Goal: Task Accomplishment & Management: Manage account settings

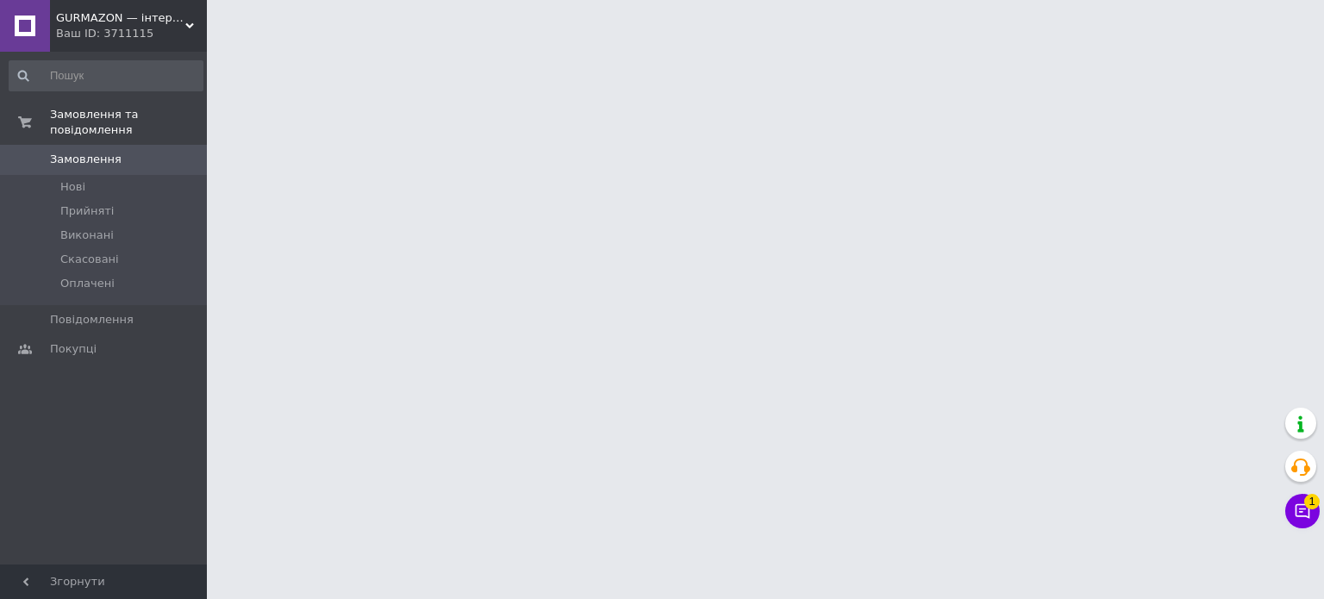
click at [185, 27] on icon at bounding box center [189, 26] width 9 height 9
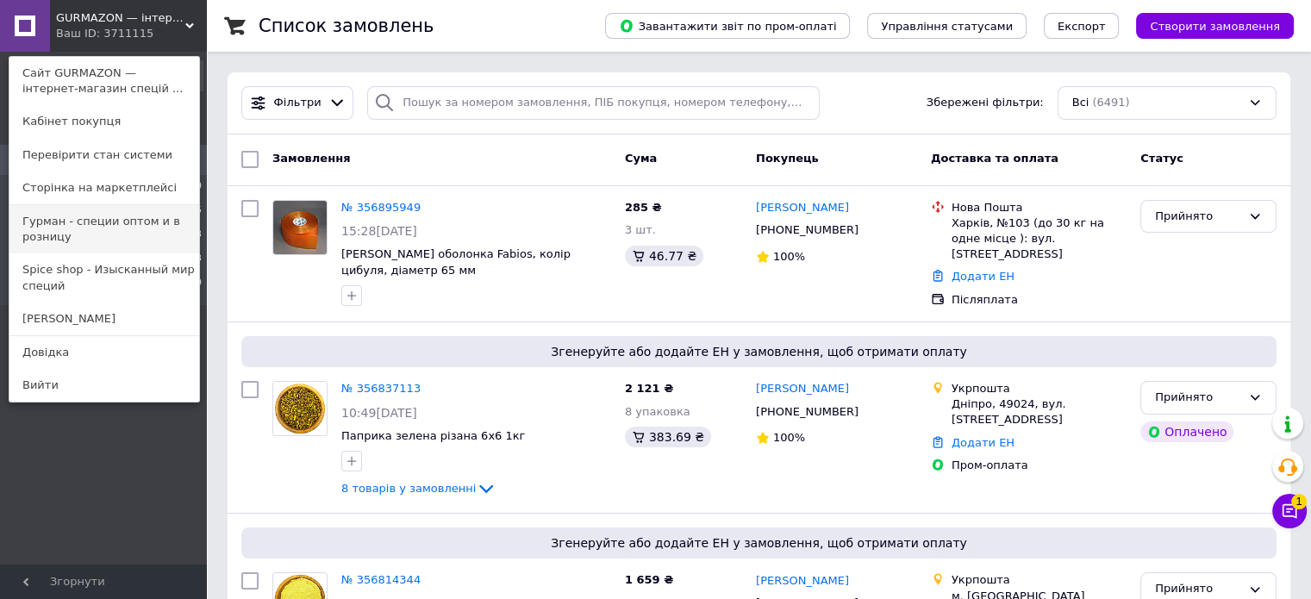
click at [110, 224] on link "Гурман - специи оптом и в розницу" at bounding box center [104, 229] width 190 height 48
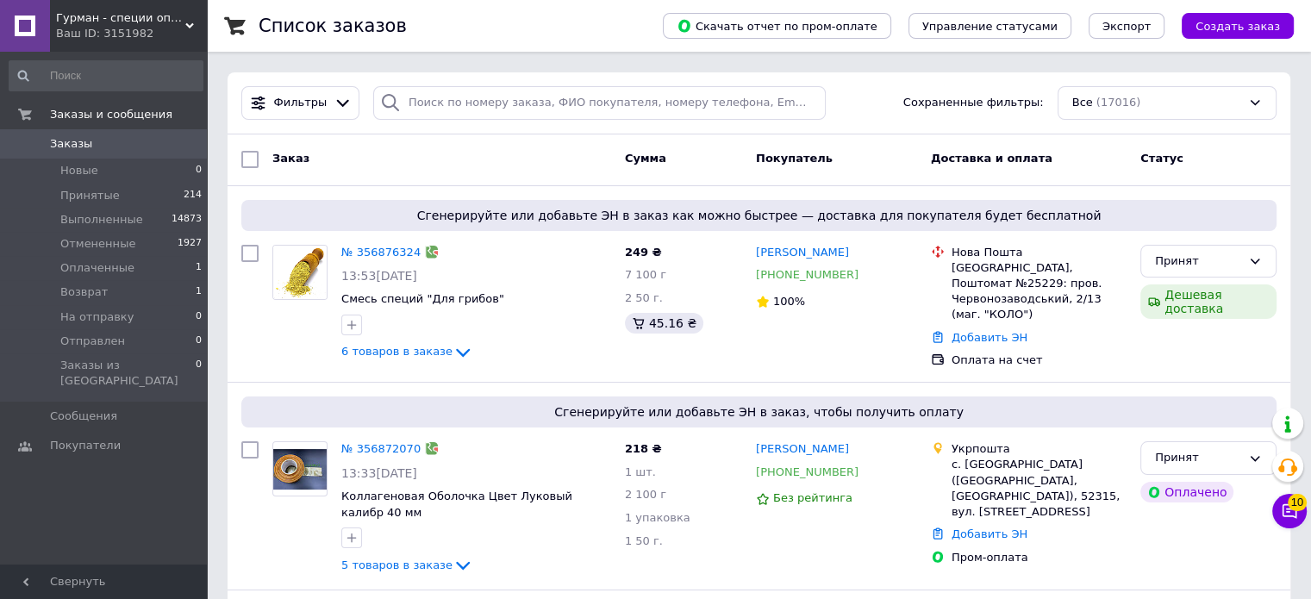
click at [192, 24] on use at bounding box center [189, 25] width 9 height 5
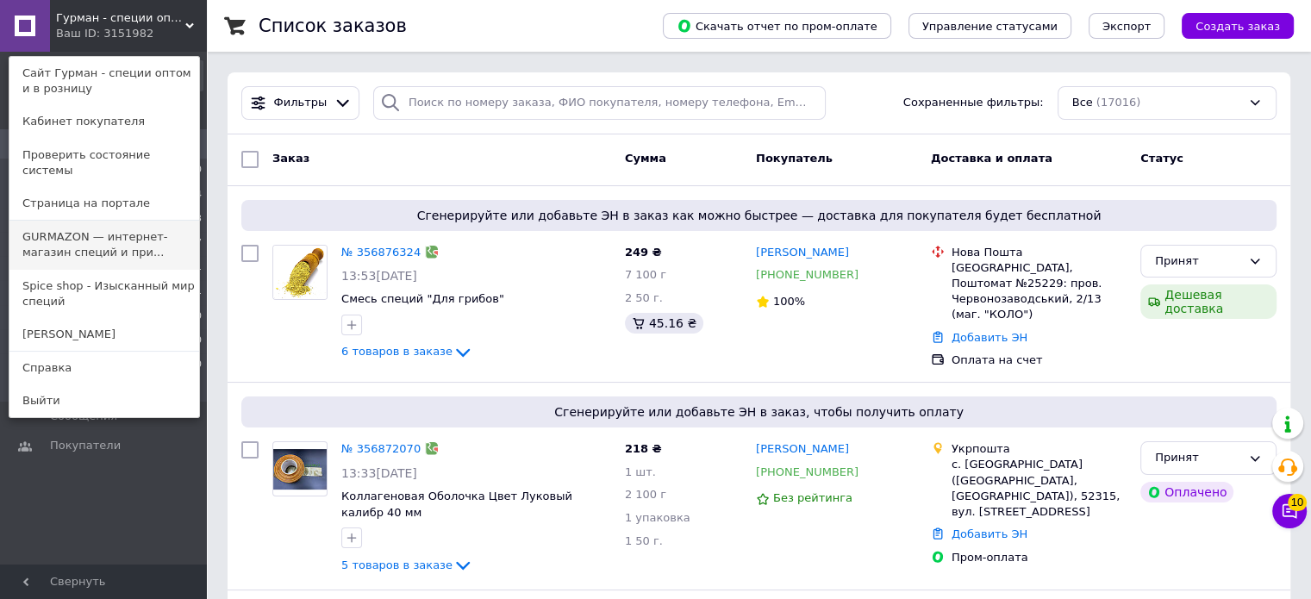
click at [144, 221] on link "GURMAZON — интернет-магазин специй и при..." at bounding box center [104, 245] width 190 height 48
